Goal: Task Accomplishment & Management: Manage account settings

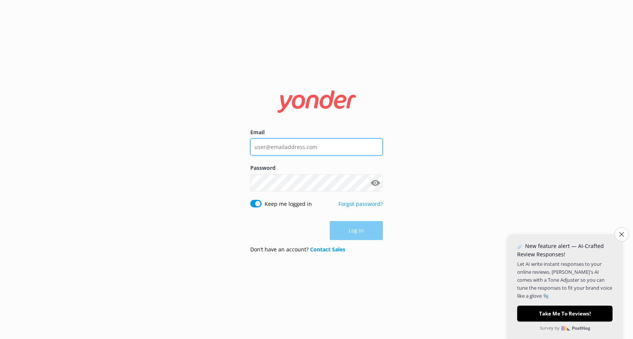
type input "[EMAIL_ADDRESS][DOMAIN_NAME]"
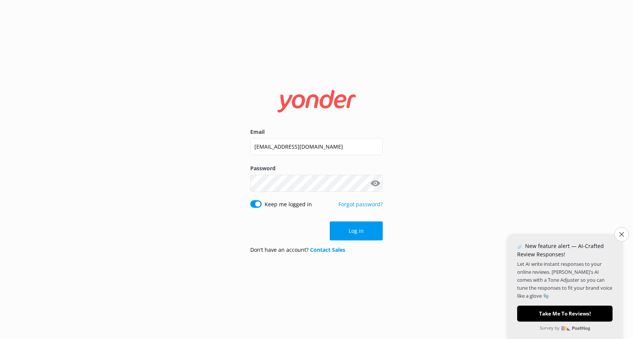
click at [362, 220] on form "Email [EMAIL_ADDRESS][DOMAIN_NAME] Password Show password Keep me logged in For…" at bounding box center [316, 170] width 133 height 180
click at [363, 226] on button "Log in" at bounding box center [356, 230] width 53 height 19
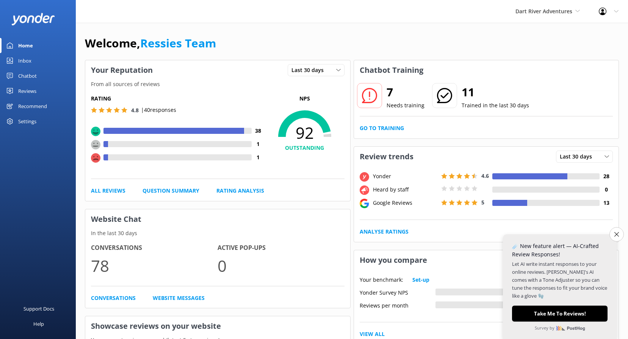
click at [18, 92] on link "Reviews" at bounding box center [38, 90] width 76 height 15
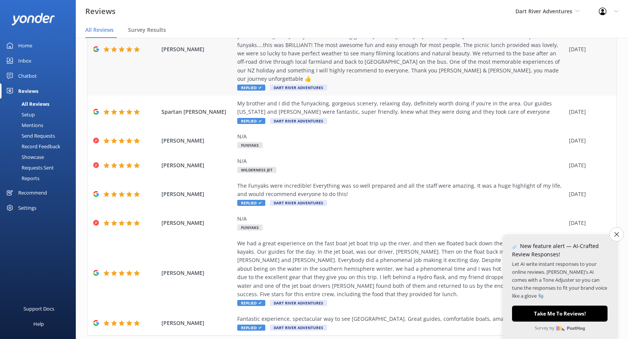
scroll to position [152, 0]
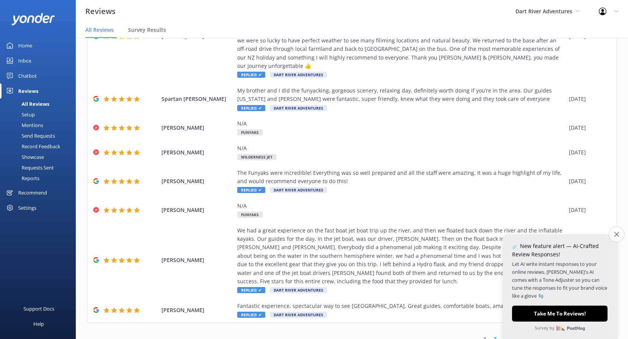
click at [615, 236] on icon "Close survey" at bounding box center [616, 233] width 5 height 5
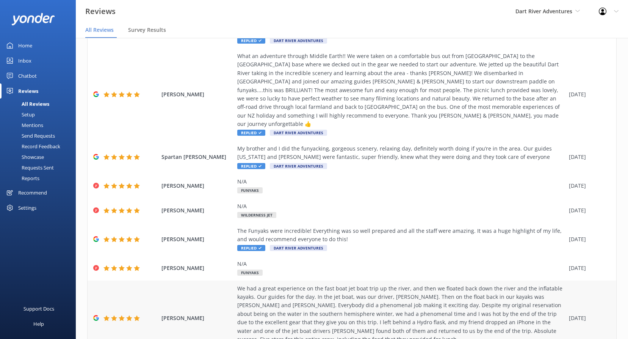
scroll to position [0, 0]
